Goal: Navigation & Orientation: Go to known website

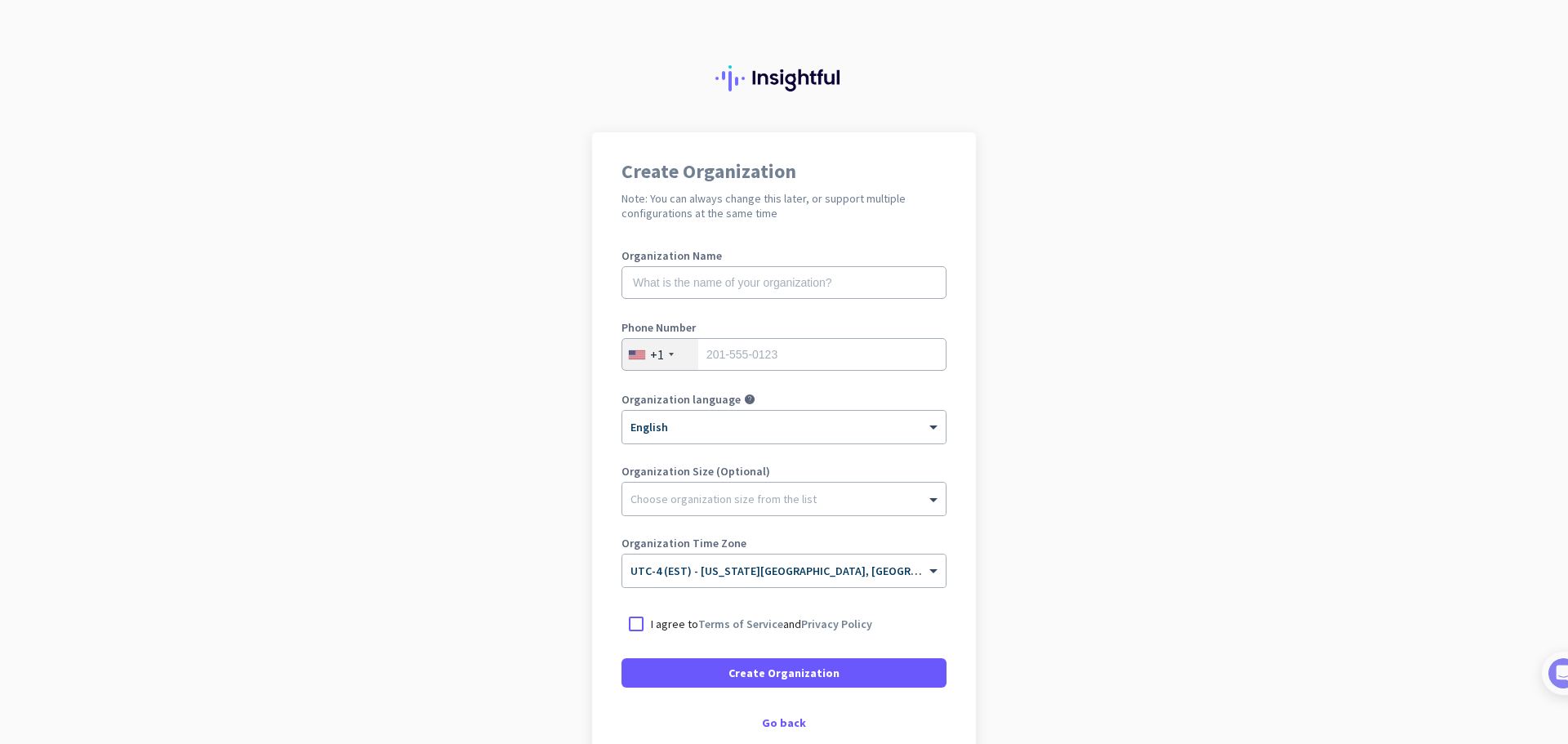
click at [776, 731] on div "Create Organization Note: You can always change this later, or support multiple…" at bounding box center [784, 445] width 384 height 626
click at [777, 727] on div "Go back" at bounding box center [783, 723] width 325 height 12
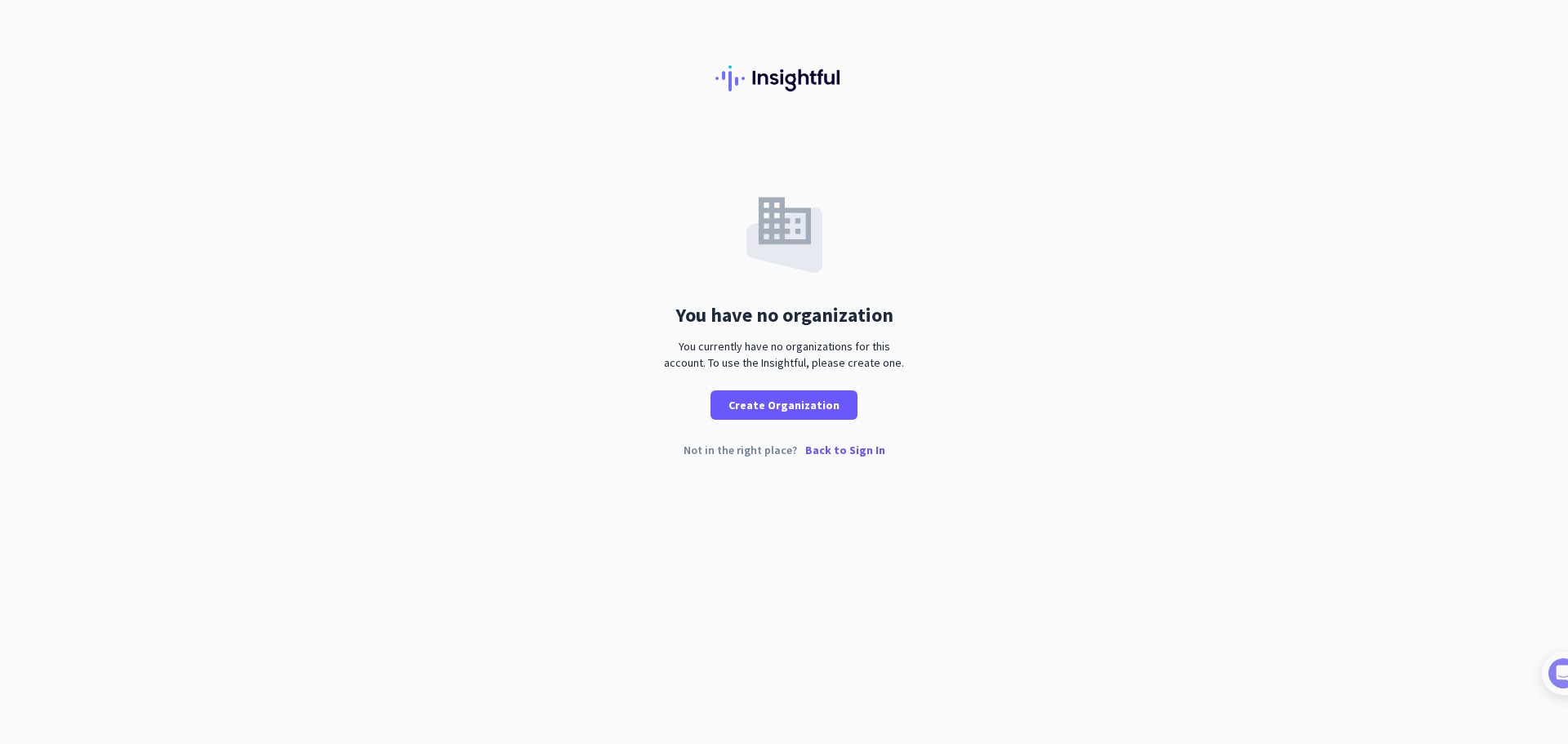
click at [858, 455] on p "Back to Sign In" at bounding box center [844, 451] width 80 height 12
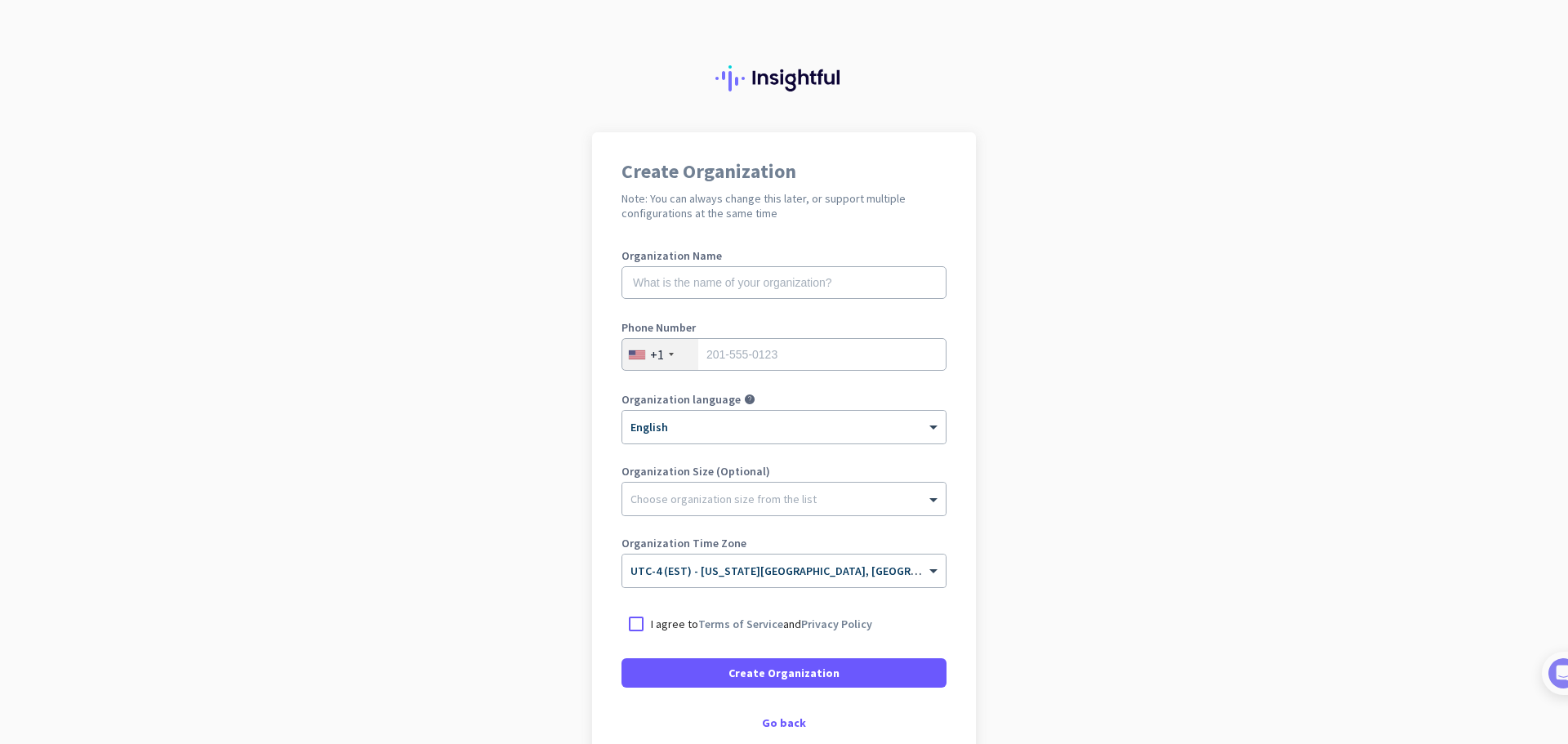
scroll to position [96, 0]
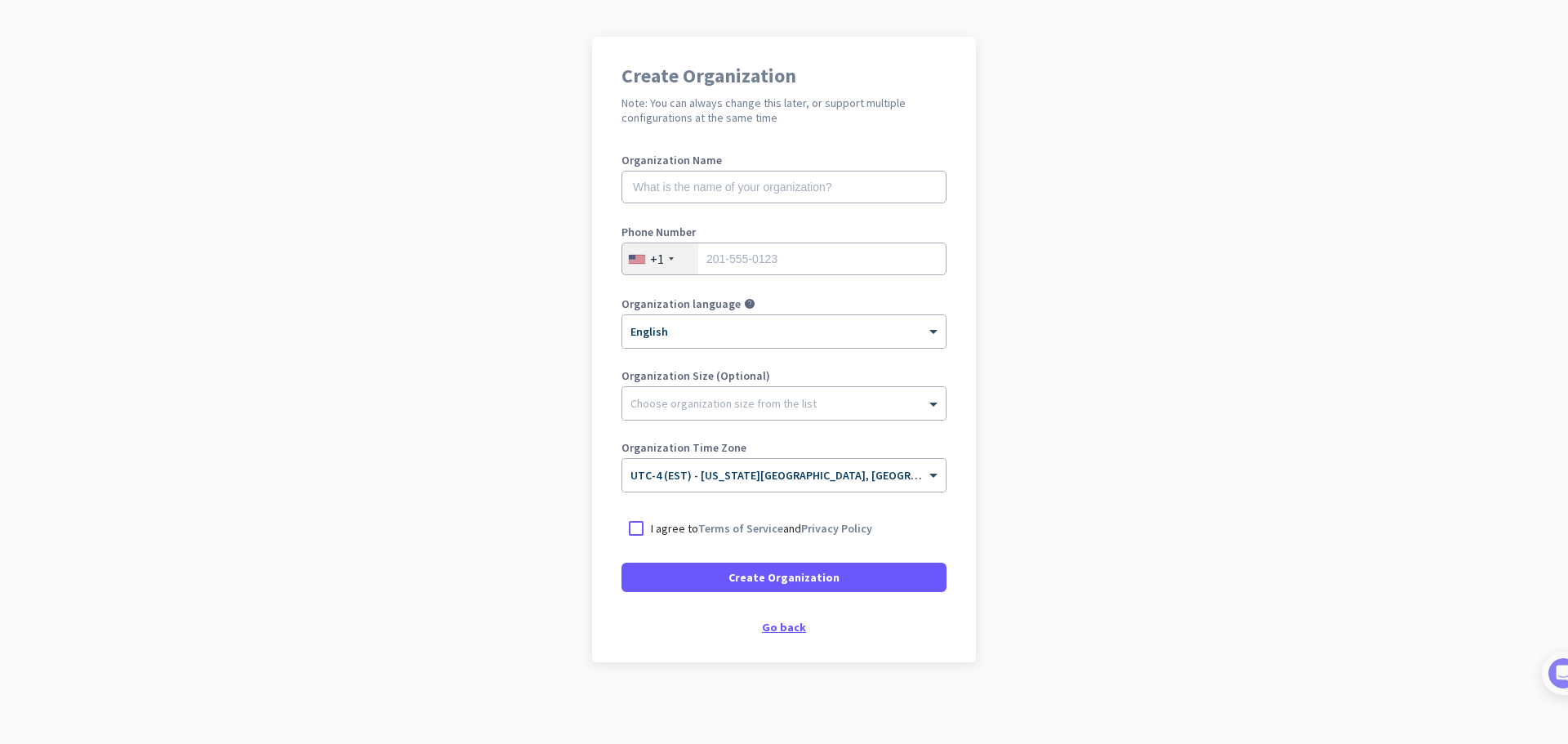
click at [782, 631] on div "Go back" at bounding box center [783, 627] width 325 height 12
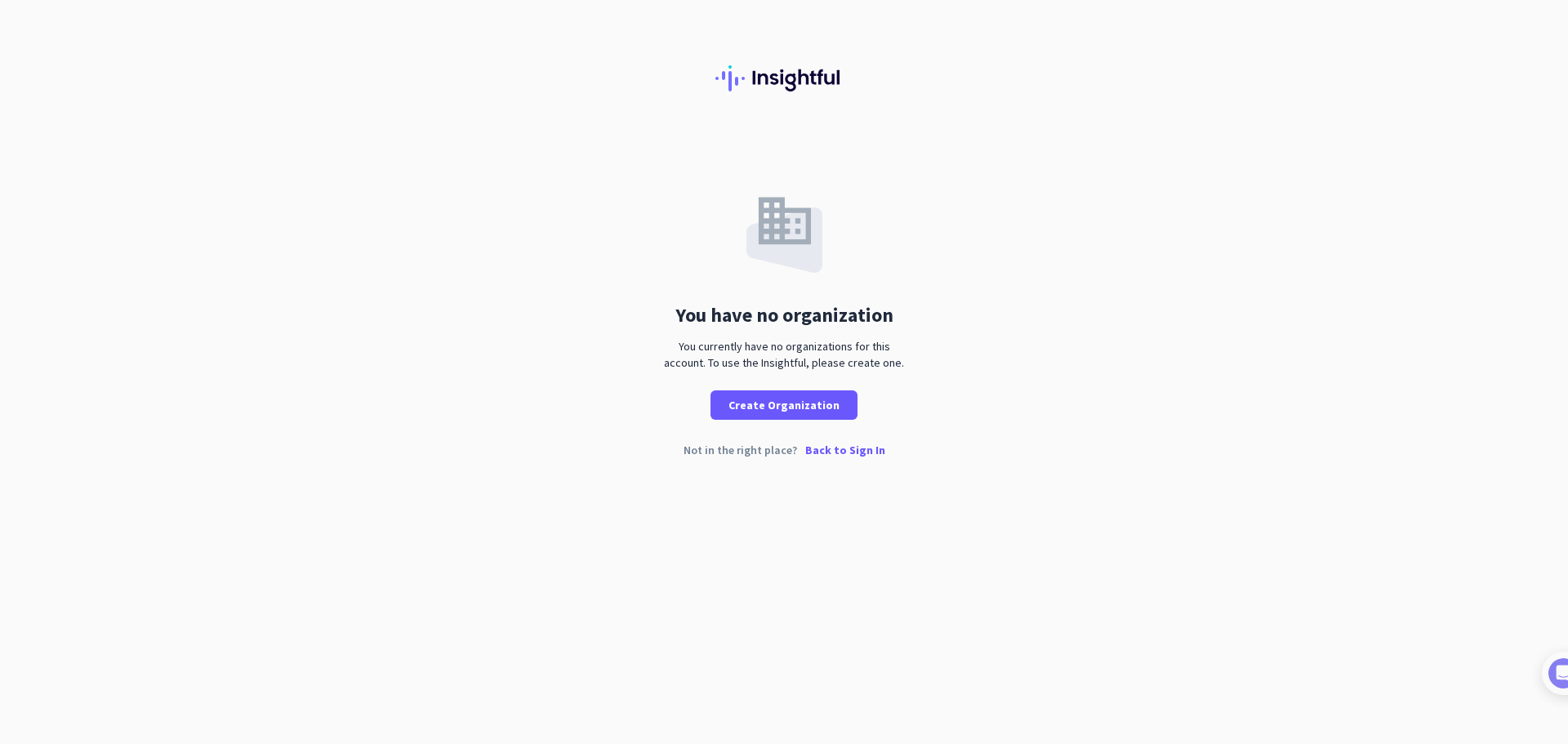
click at [853, 452] on p "Back to Sign In" at bounding box center [844, 451] width 80 height 12
